Goal: Navigation & Orientation: Find specific page/section

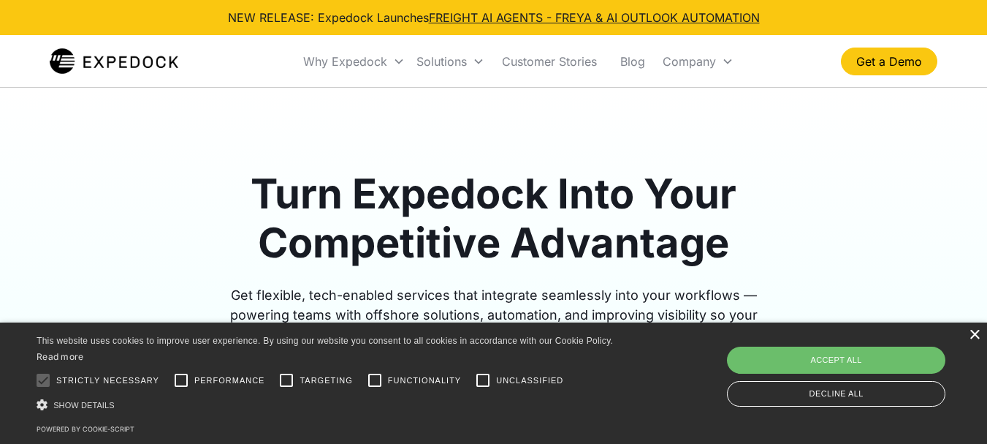
click at [974, 335] on div "×" at bounding box center [974, 335] width 11 height 11
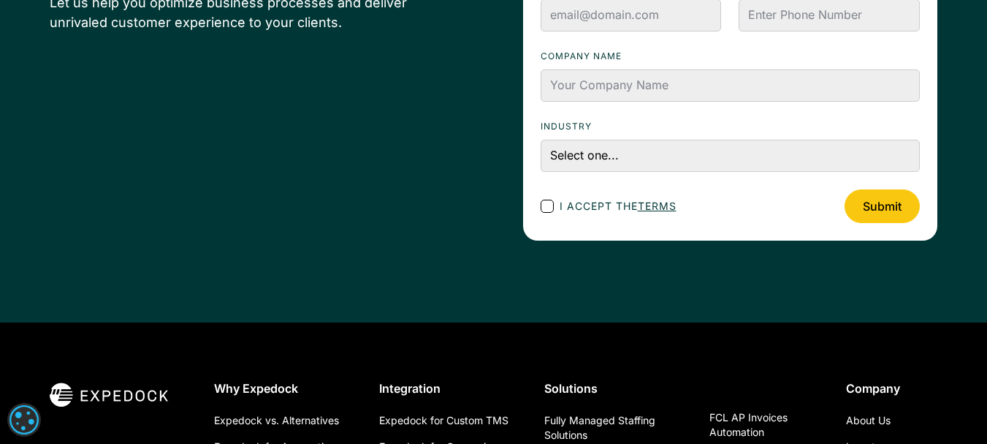
scroll to position [5448, 0]
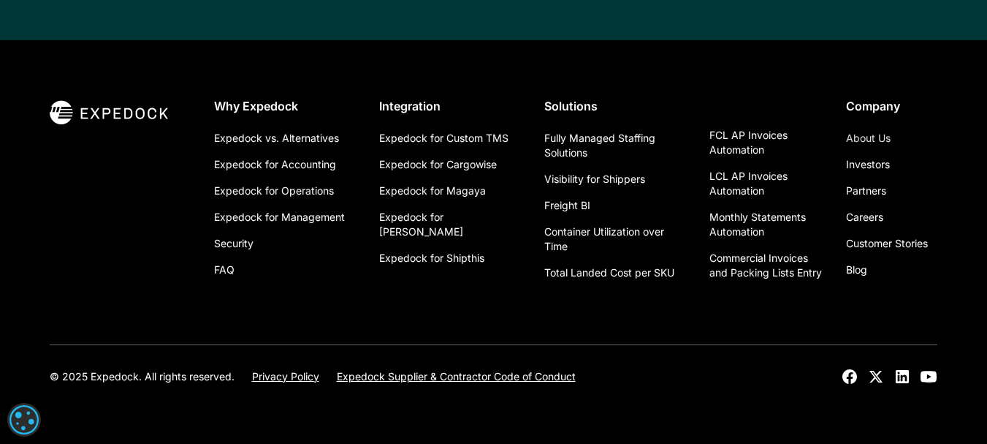
click at [872, 136] on link "About Us" at bounding box center [868, 138] width 45 height 26
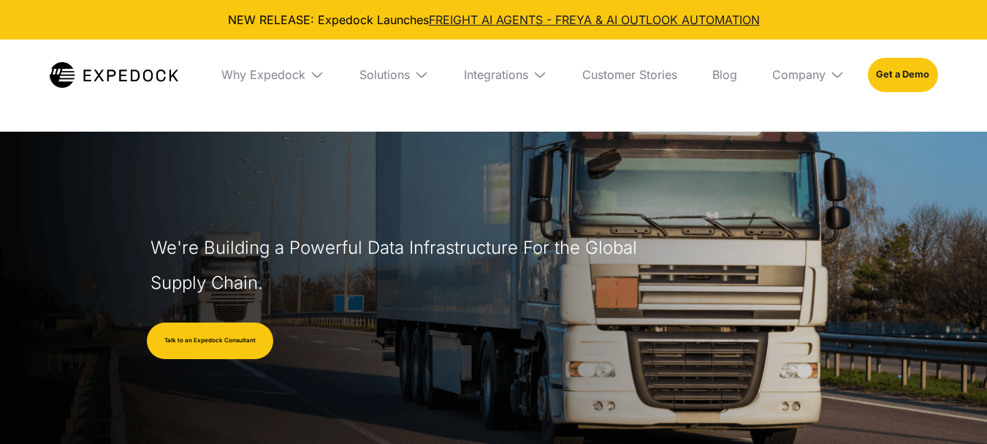
select select
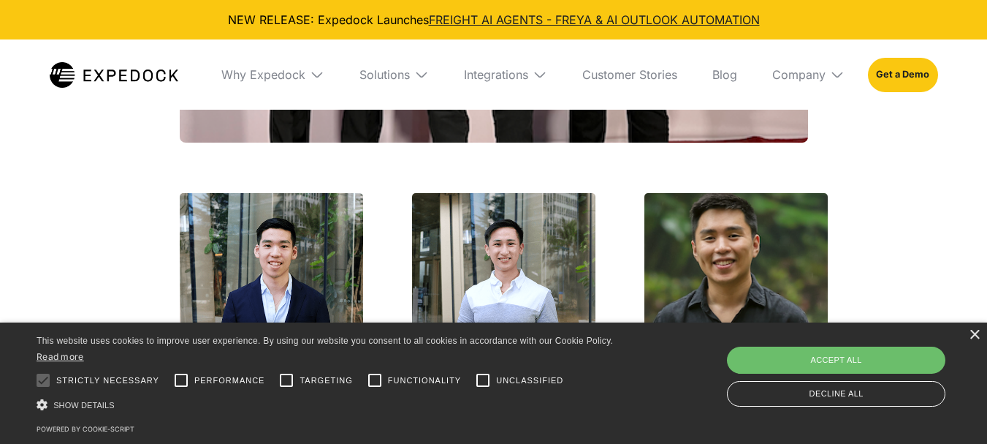
scroll to position [2948, 0]
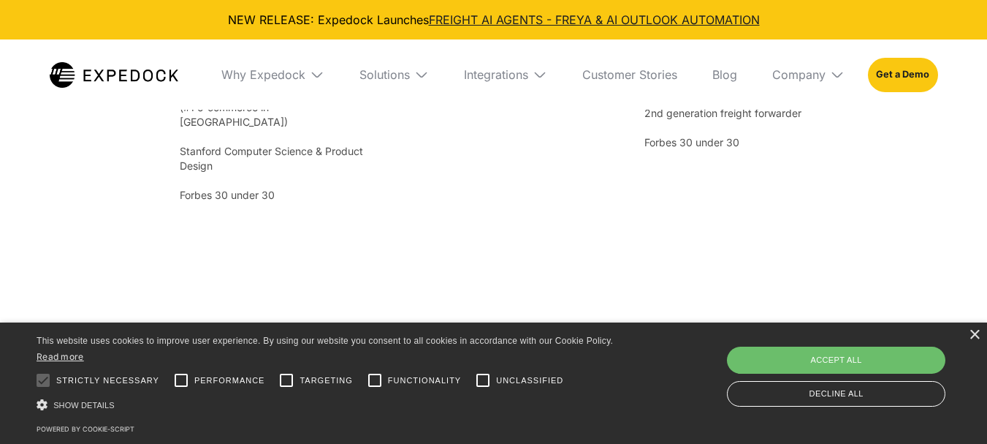
drag, startPoint x: 997, startPoint y: 36, endPoint x: 997, endPoint y: 227, distance: 191.4
click at [975, 333] on div "×" at bounding box center [974, 335] width 11 height 11
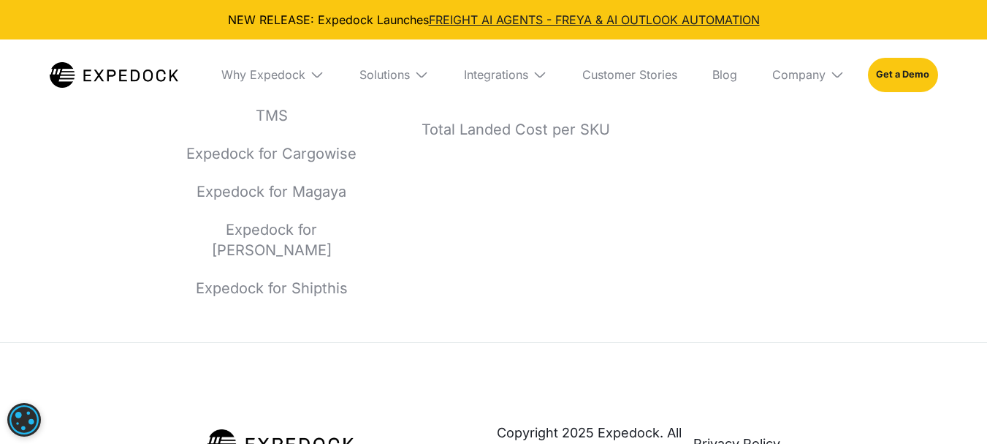
scroll to position [6571, 0]
